Goal: Find specific page/section: Find specific page/section

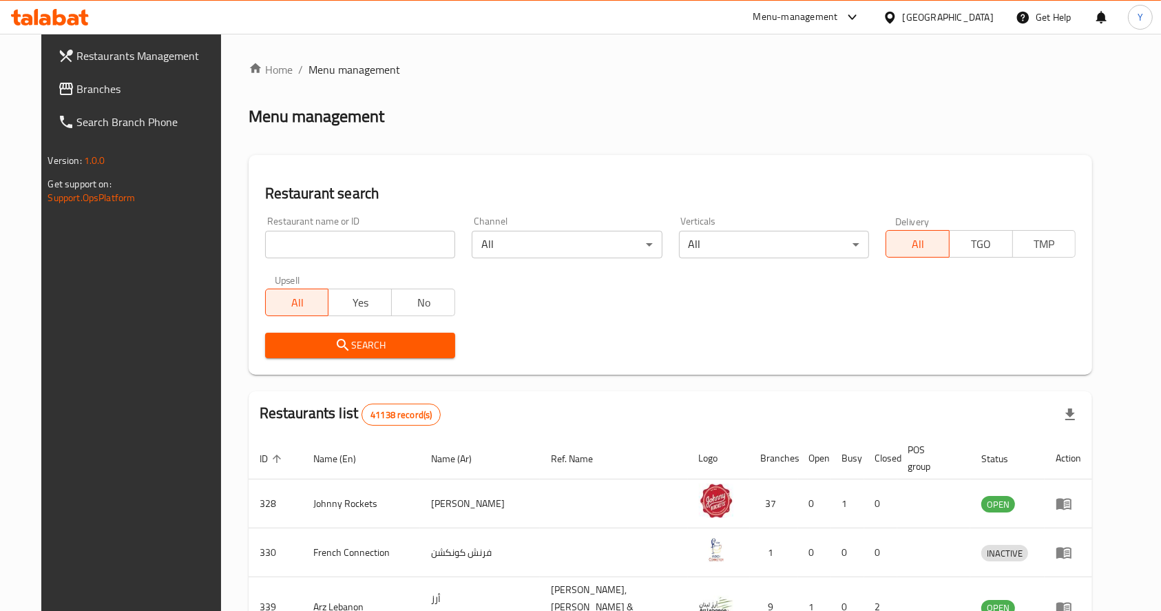
click at [352, 237] on input "search" at bounding box center [360, 245] width 190 height 28
type input "frochi"
click button "Search" at bounding box center [360, 345] width 190 height 25
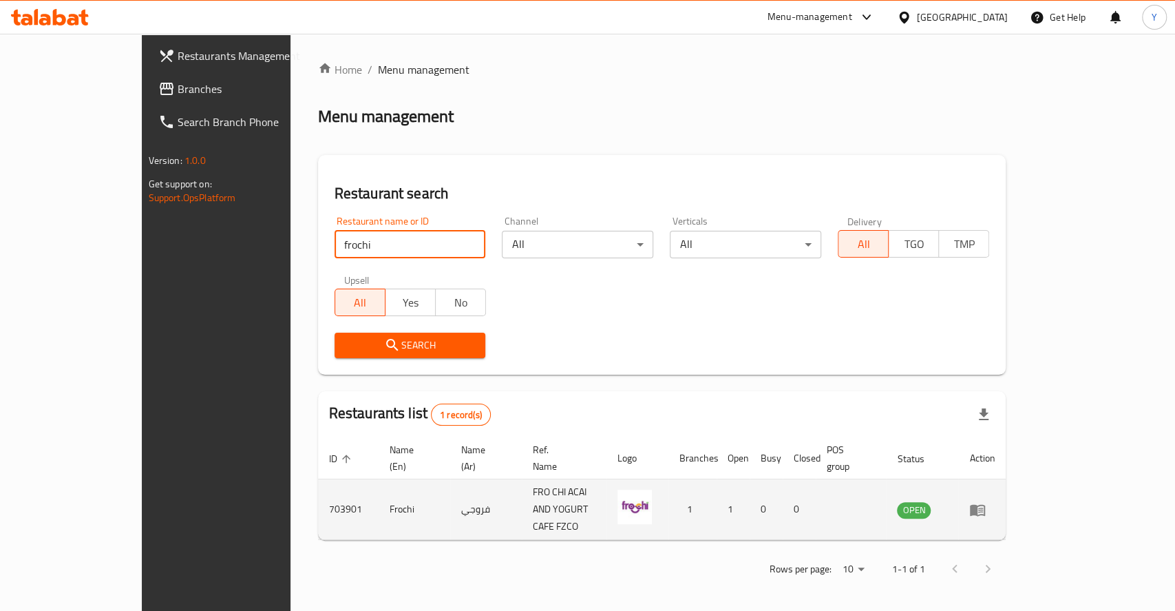
click at [958, 487] on td "OPEN" at bounding box center [922, 509] width 72 height 61
click at [985, 504] on icon "enhanced table" at bounding box center [977, 510] width 15 height 12
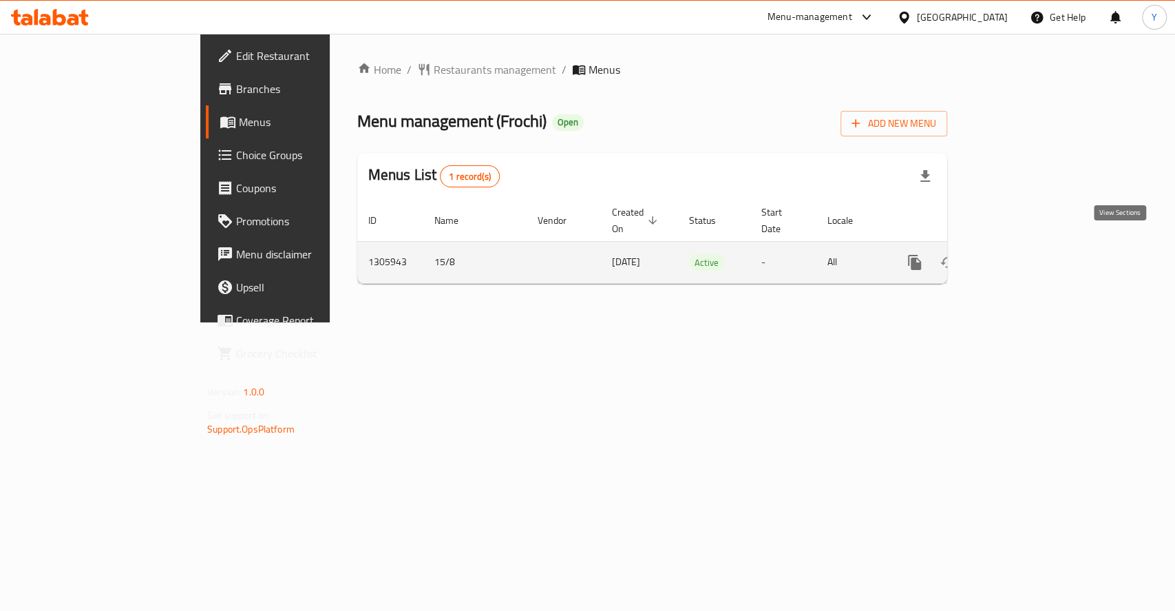
click at [1022, 254] on icon "enhanced table" at bounding box center [1014, 262] width 17 height 17
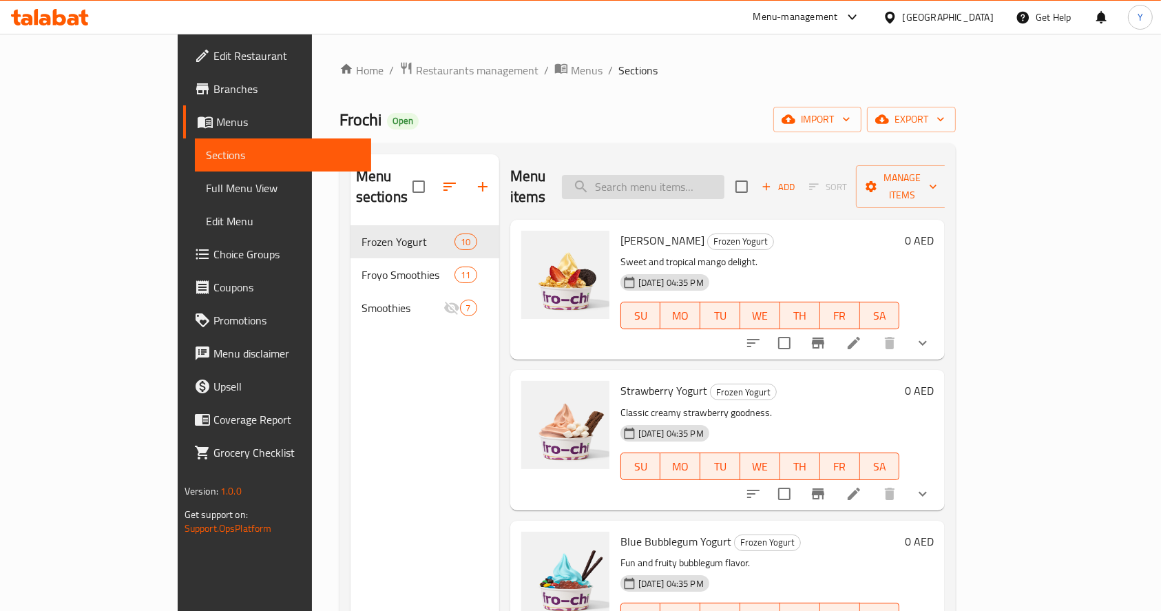
click at [711, 175] on input "search" at bounding box center [643, 187] width 162 height 24
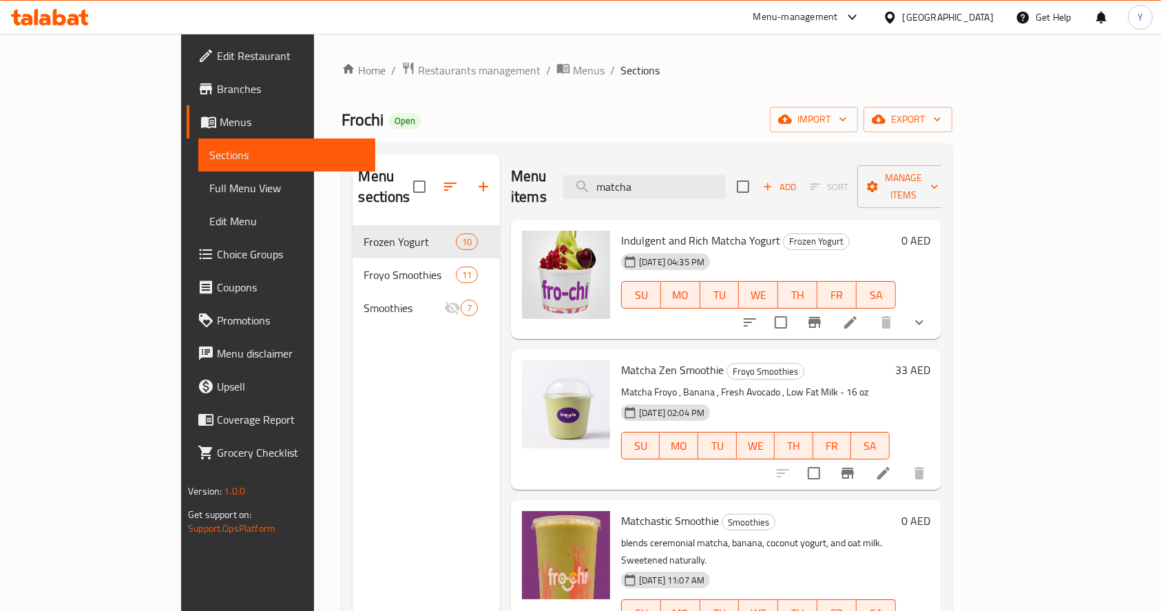
type input "matcha"
